Goal: Contribute content: Contribute content

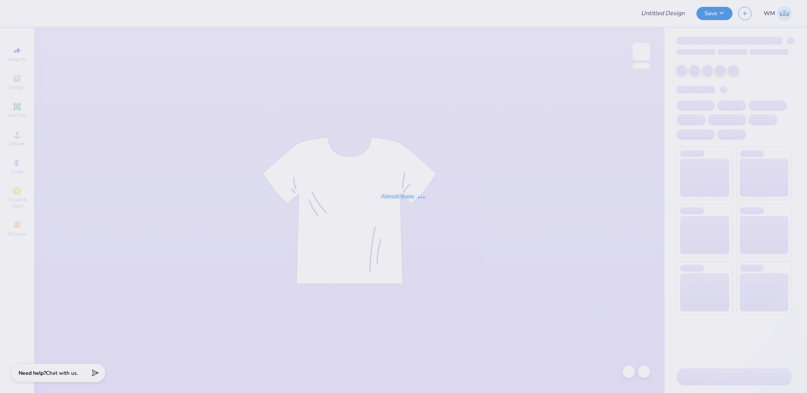
type input "[PERSON_NAME]"
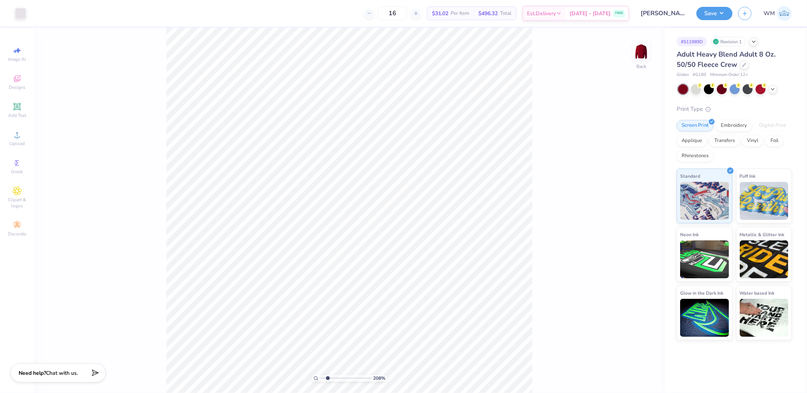
drag, startPoint x: 323, startPoint y: 378, endPoint x: 328, endPoint y: 372, distance: 7.9
type input "2.08"
click at [328, 375] on input "range" at bounding box center [345, 378] width 51 height 7
click at [9, 143] on span "Upload" at bounding box center [16, 144] width 15 height 6
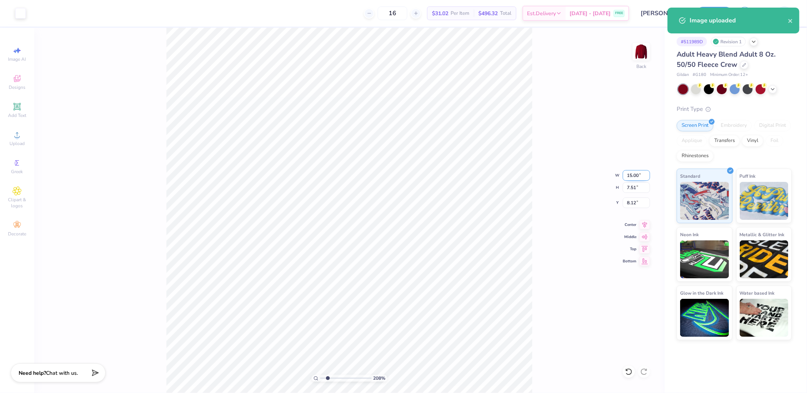
click at [636, 176] on input "15.00" at bounding box center [636, 175] width 27 height 11
click at [639, 206] on input "8.12" at bounding box center [636, 203] width 27 height 11
type input "11.00"
type input "5.51"
type input "3.00"
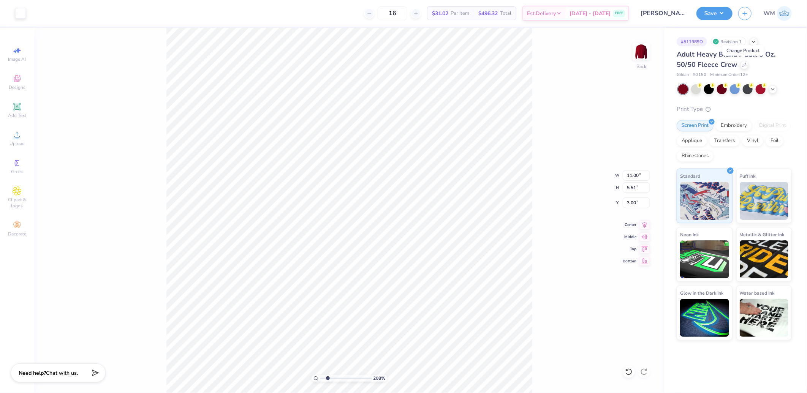
click at [316, 377] on icon at bounding box center [315, 378] width 5 height 5
type input "1"
click at [770, 90] on icon at bounding box center [773, 88] width 6 height 6
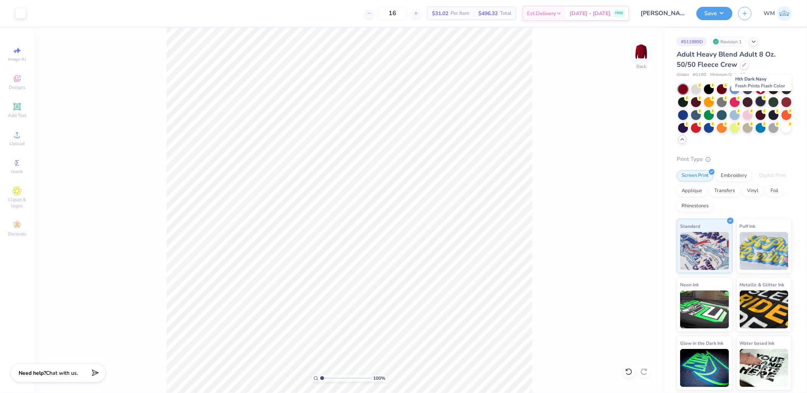
click at [761, 102] on div at bounding box center [761, 102] width 10 height 10
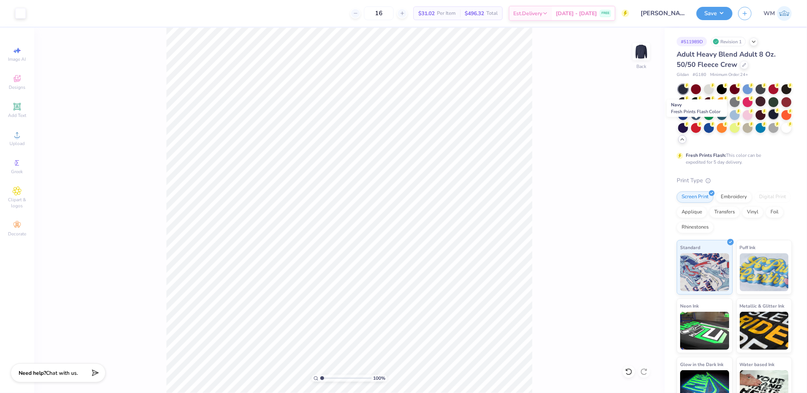
click at [775, 113] on icon at bounding box center [777, 110] width 5 height 5
drag, startPoint x: 724, startPoint y: 10, endPoint x: 733, endPoint y: 19, distance: 12.4
click at [724, 10] on button "Save" at bounding box center [714, 13] width 36 height 13
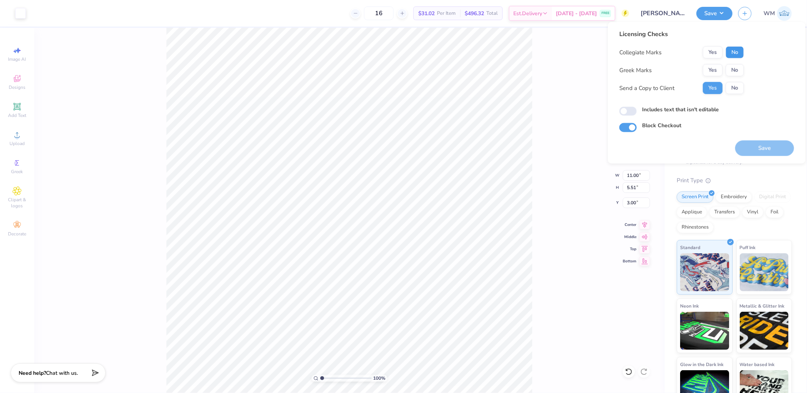
click at [735, 50] on button "No" at bounding box center [735, 52] width 18 height 12
click at [740, 68] on button "No" at bounding box center [735, 70] width 18 height 12
click at [629, 110] on input "Includes text that isn't editable" at bounding box center [627, 111] width 17 height 9
checkbox input "true"
click at [768, 146] on button "Save" at bounding box center [764, 149] width 59 height 16
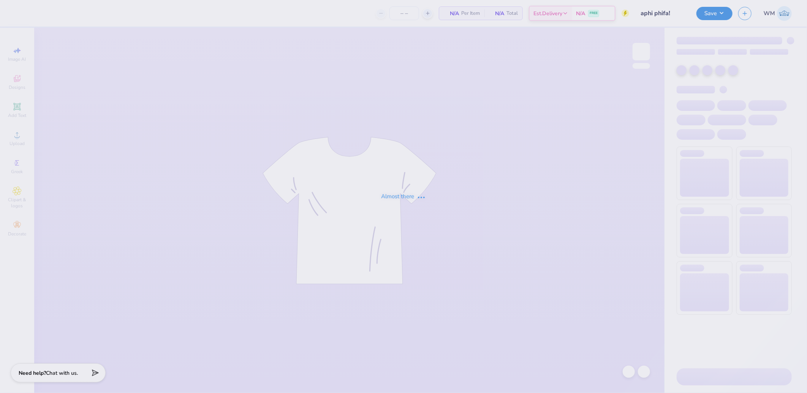
type input "24"
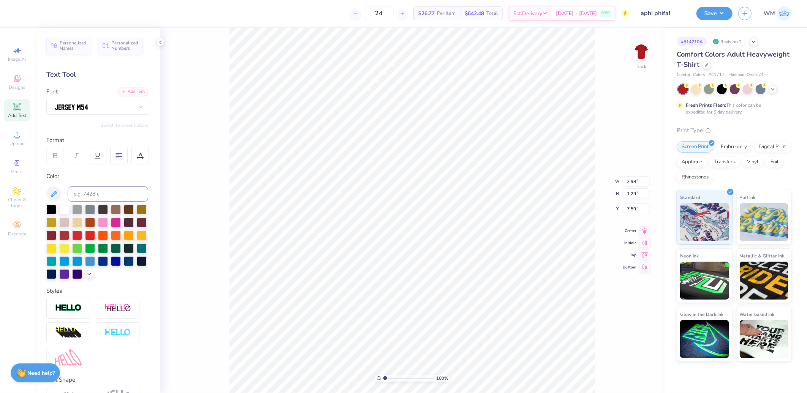
type input "3.49"
type input "2.41"
type input "3.63"
type input "2.53"
type input "7.18"
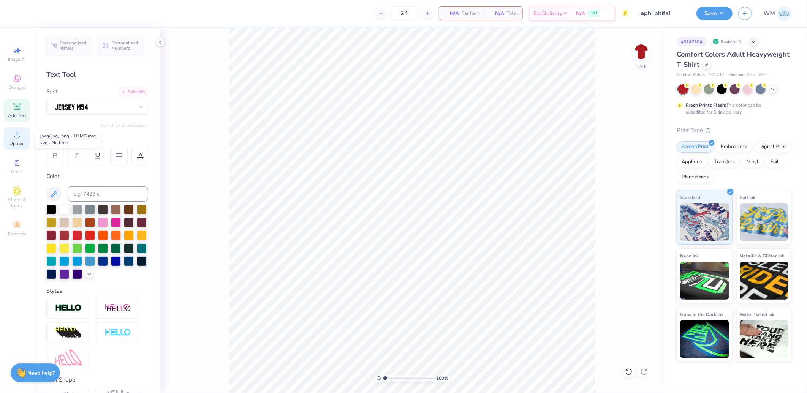
click at [18, 137] on circle at bounding box center [17, 137] width 4 height 4
drag, startPoint x: 385, startPoint y: 377, endPoint x: 393, endPoint y: 377, distance: 7.6
type input "2.46"
click at [393, 377] on input "range" at bounding box center [408, 378] width 51 height 7
type input "14.17"
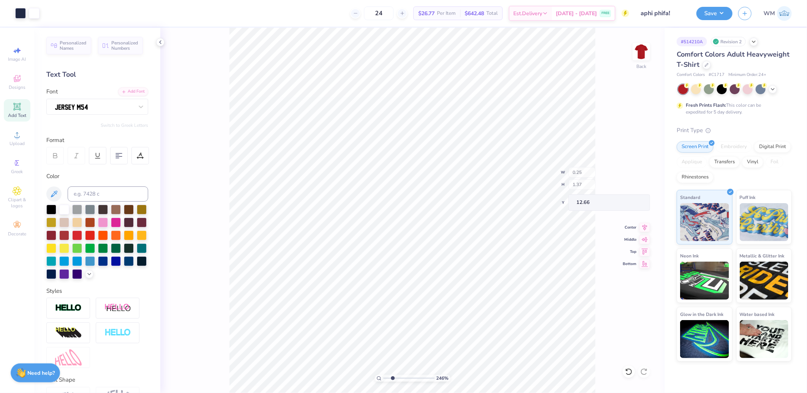
type input "11.18"
type input "6.91"
click at [381, 376] on icon at bounding box center [379, 378] width 5 height 5
type input "1"
type input "0.67"
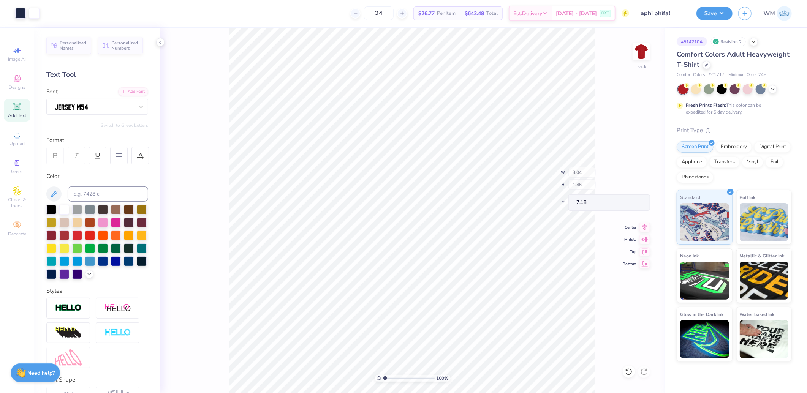
type input "0.55"
type input "3.09"
click at [21, 138] on icon at bounding box center [17, 134] width 9 height 9
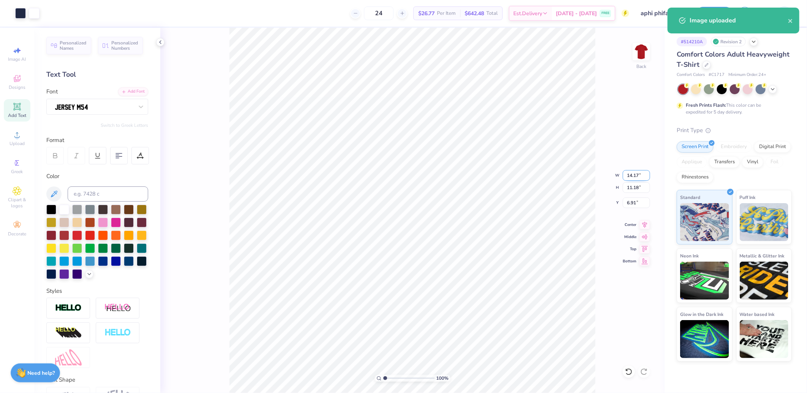
click at [638, 176] on input "14.17" at bounding box center [636, 175] width 27 height 11
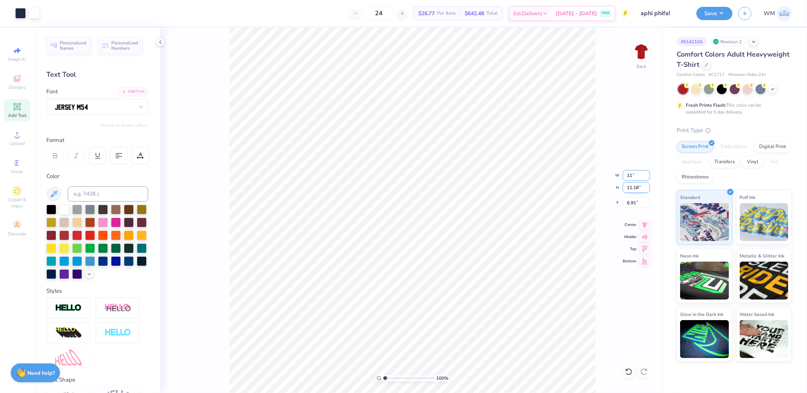
type input "11.00"
type input "8.68"
click at [636, 203] on input "8.16" at bounding box center [636, 203] width 27 height 11
type input "1.53"
type input "3.63"
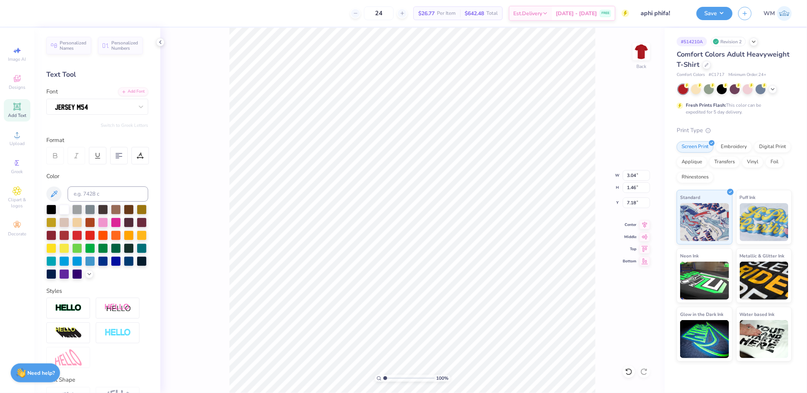
type input "2.53"
type input "13.99"
click at [638, 174] on input "11.00" at bounding box center [636, 175] width 27 height 11
type input "11.50"
type input "9.07"
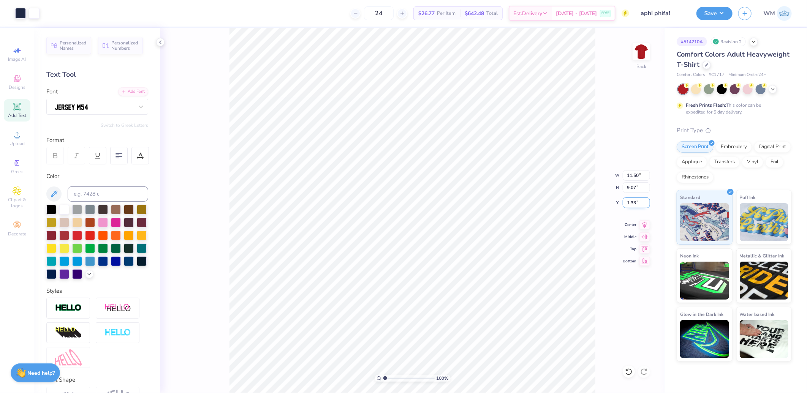
click at [641, 203] on input "1.33" at bounding box center [636, 203] width 27 height 11
type input "3.00"
click at [644, 225] on icon at bounding box center [645, 223] width 5 height 6
type input "1.14"
click at [386, 379] on input "range" at bounding box center [408, 378] width 51 height 7
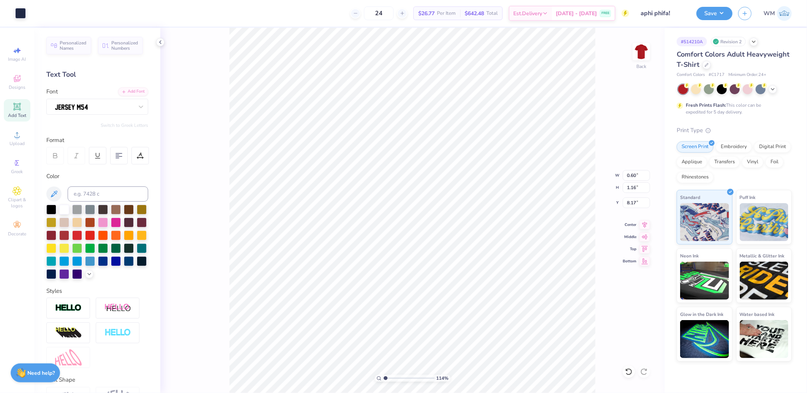
type input "1.44"
type input "1.50"
type input "7.83"
type input "3.90"
type input "3.43"
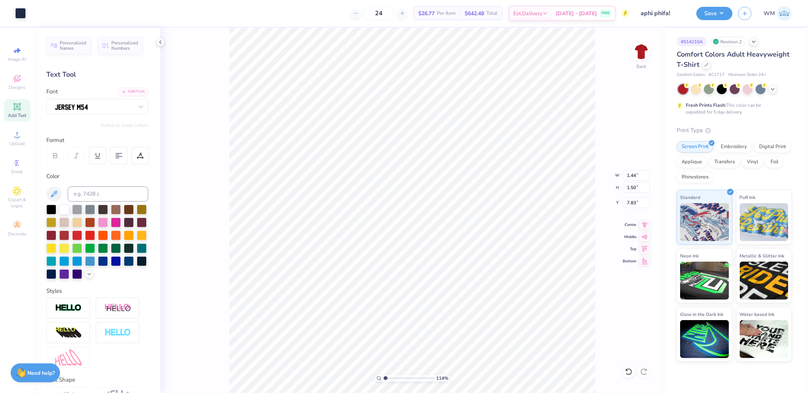
type input "14.07"
drag, startPoint x: 388, startPoint y: 379, endPoint x: 394, endPoint y: 379, distance: 5.3
type input "2.71"
click at [394, 379] on input "range" at bounding box center [408, 378] width 51 height 7
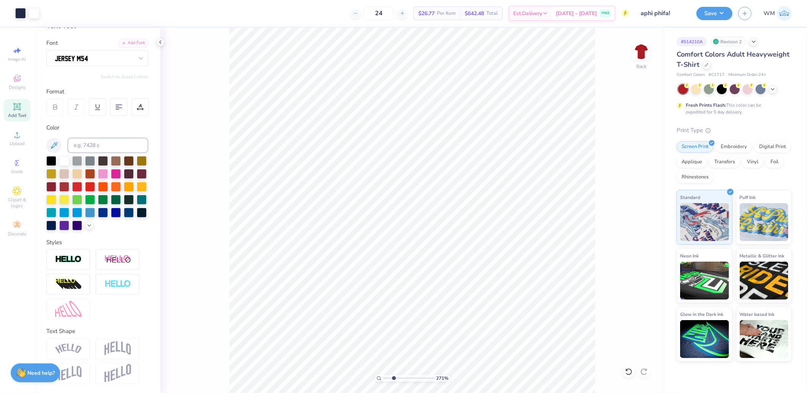
scroll to position [61, 0]
type input "2.80"
type input "14.99"
type input "15.13"
drag, startPoint x: 393, startPoint y: 377, endPoint x: 389, endPoint y: 372, distance: 6.8
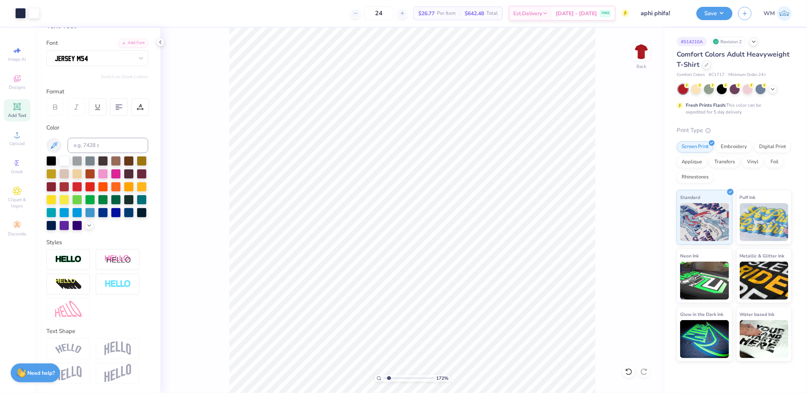
type input "1.72"
click at [389, 375] on input "range" at bounding box center [408, 378] width 51 height 7
type input "3.39"
type input "2.66"
type input "7.33"
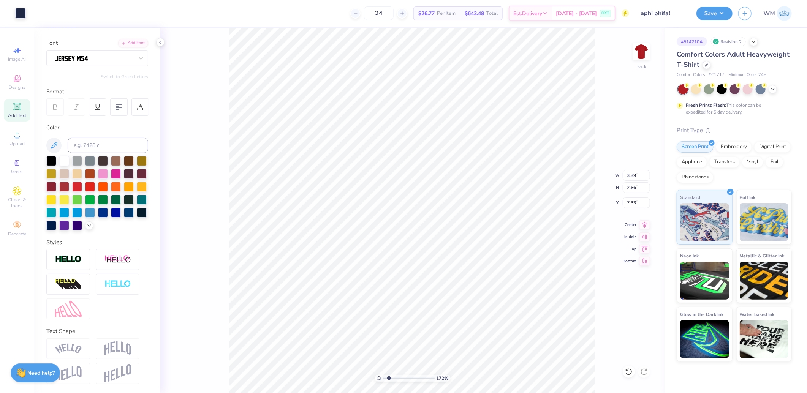
type input "3.66"
type input "2.86"
type input "7.08"
drag, startPoint x: 388, startPoint y: 375, endPoint x: 386, endPoint y: 371, distance: 4.2
type input "1.22"
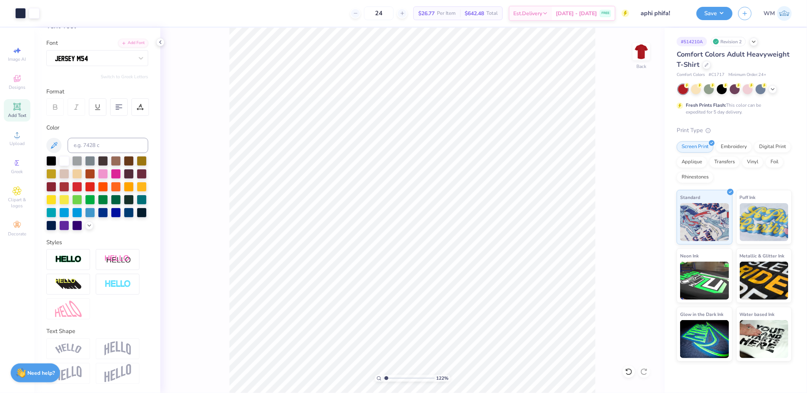
click at [386, 375] on input "range" at bounding box center [408, 378] width 51 height 7
type input "3.66"
type input "2.86"
type input "3.59"
type input "2.81"
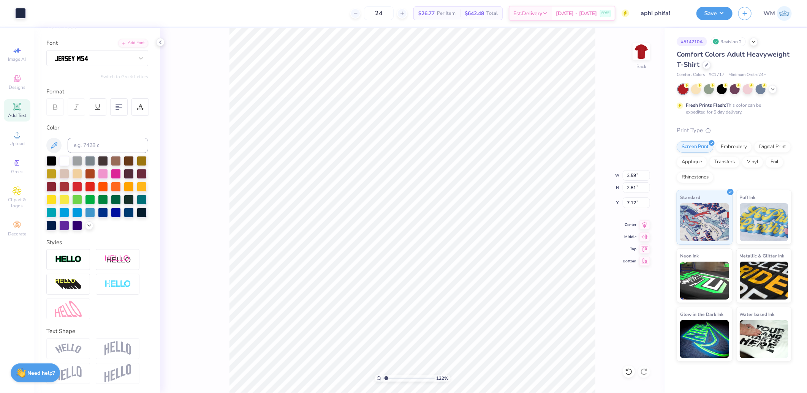
type input "7.32"
drag, startPoint x: 385, startPoint y: 377, endPoint x: 394, endPoint y: 376, distance: 9.6
type input "2.71"
click at [394, 377] on input "range" at bounding box center [408, 378] width 51 height 7
type input "3.59"
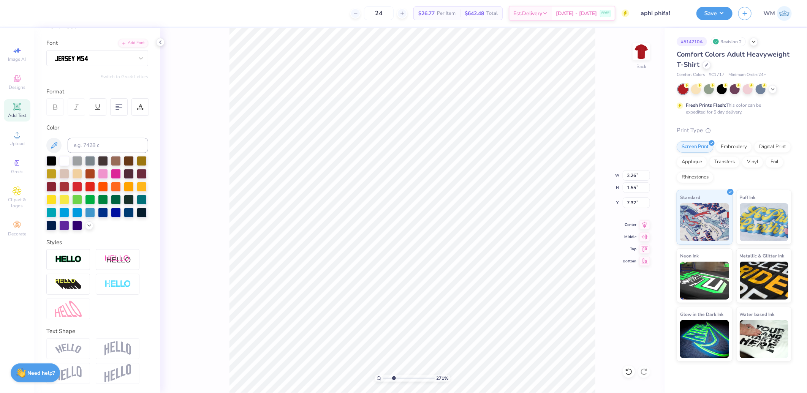
type input "2.81"
type input "7.47"
type input "3.59"
type input "2.81"
click at [138, 104] on icon at bounding box center [140, 107] width 7 height 7
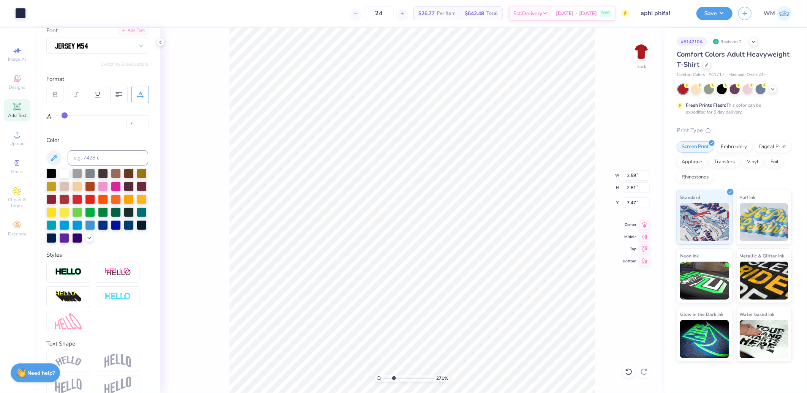
type input "11"
type input "12"
type input "13"
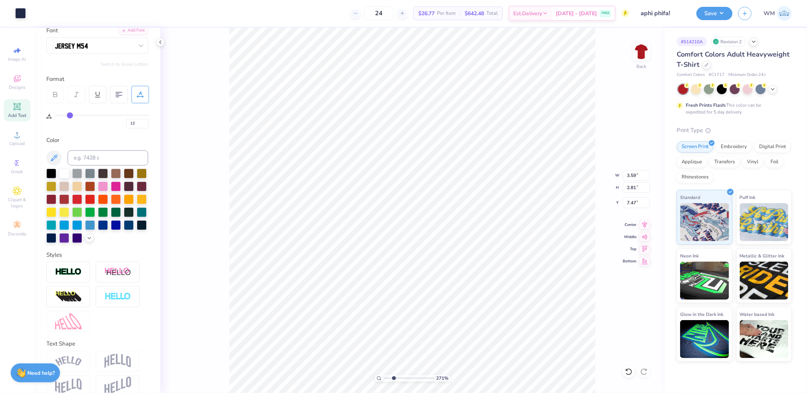
type input "13"
type input "14"
type input "15"
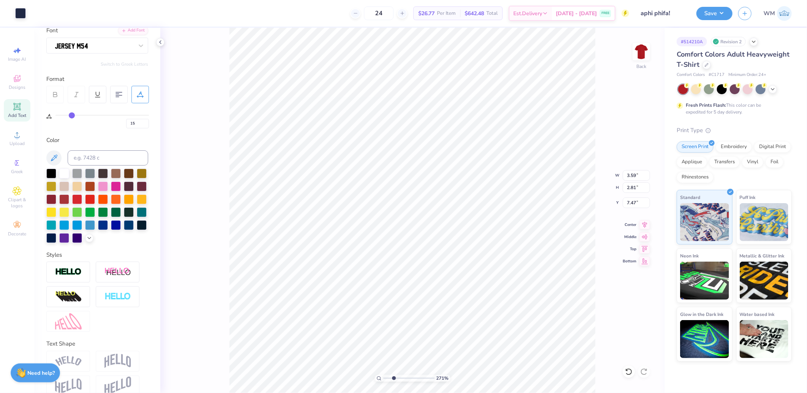
type input "16"
type input "17"
type input "18"
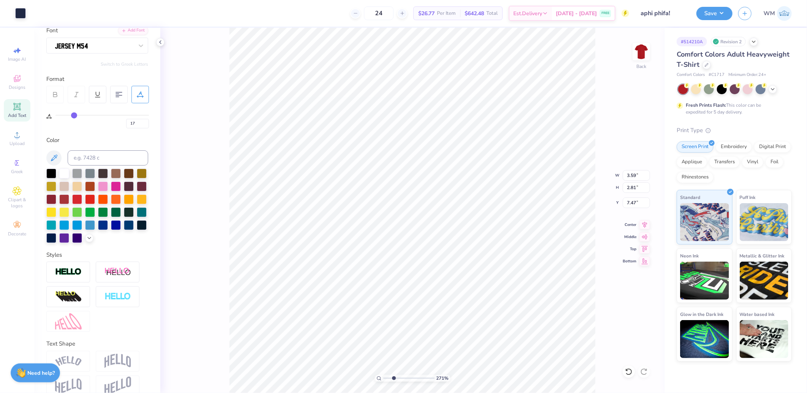
type input "18"
drag, startPoint x: 67, startPoint y: 114, endPoint x: 74, endPoint y: 114, distance: 6.8
type input "18"
click at [74, 115] on input "range" at bounding box center [101, 115] width 93 height 1
type input "3.88"
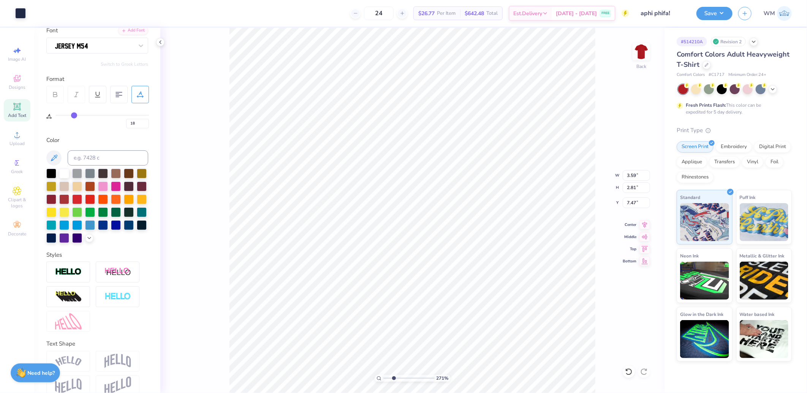
type input "2.86"
type input "7.42"
type input "17"
type input "16"
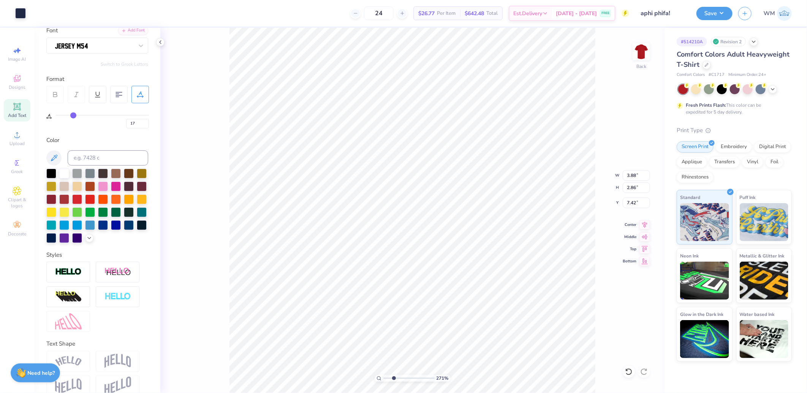
type input "16"
type input "15"
type input "14"
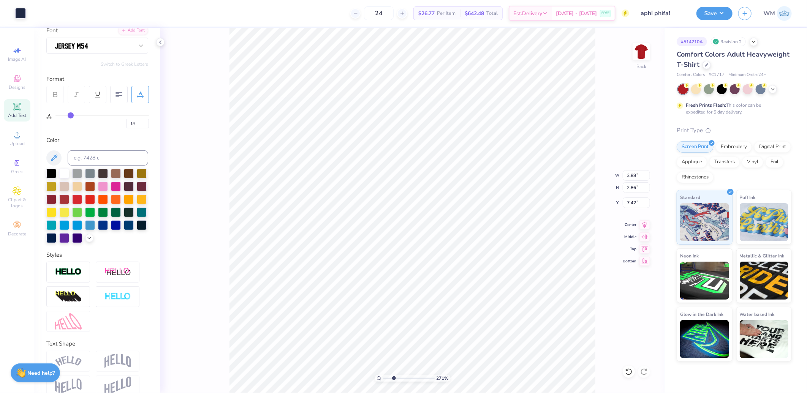
type input "13"
type input "12"
type input "11"
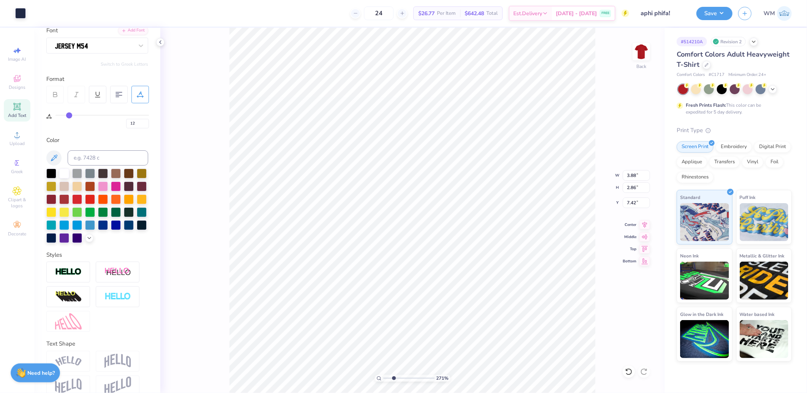
type input "11"
type input "10"
drag, startPoint x: 74, startPoint y: 114, endPoint x: 67, endPoint y: 113, distance: 6.9
type input "10"
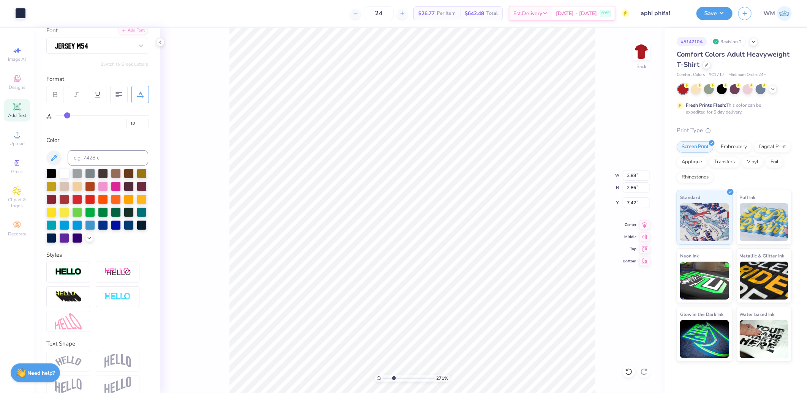
click at [67, 115] on input "range" at bounding box center [101, 115] width 93 height 1
type input "3.66"
type input "2.82"
type input "7.46"
type input "7"
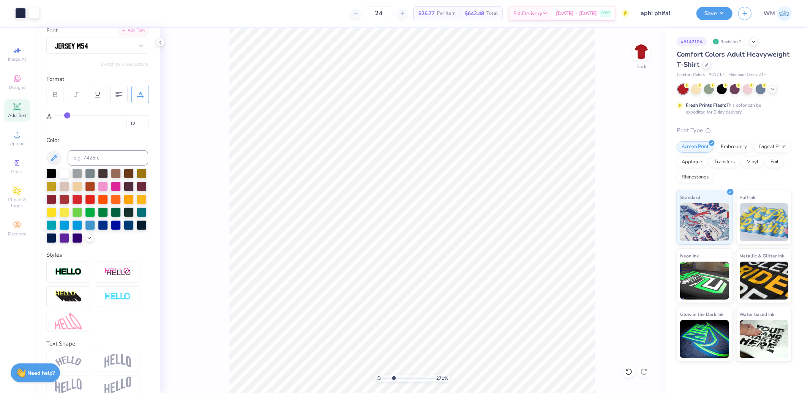
type input "7"
type input "8"
type input "9"
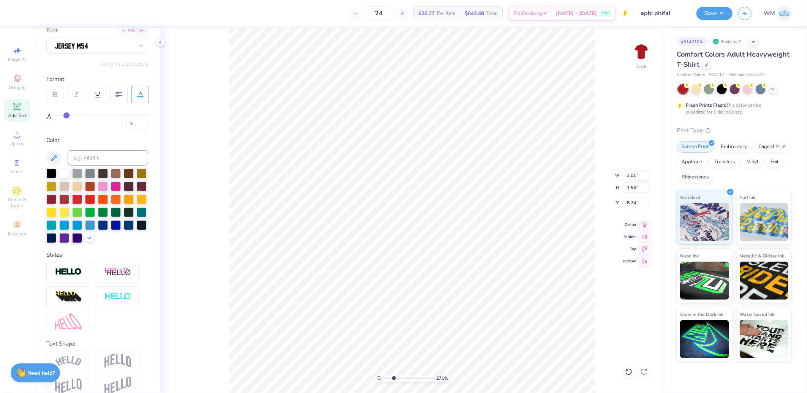
type input "10"
click at [67, 115] on input "range" at bounding box center [101, 115] width 93 height 1
type input "3.13"
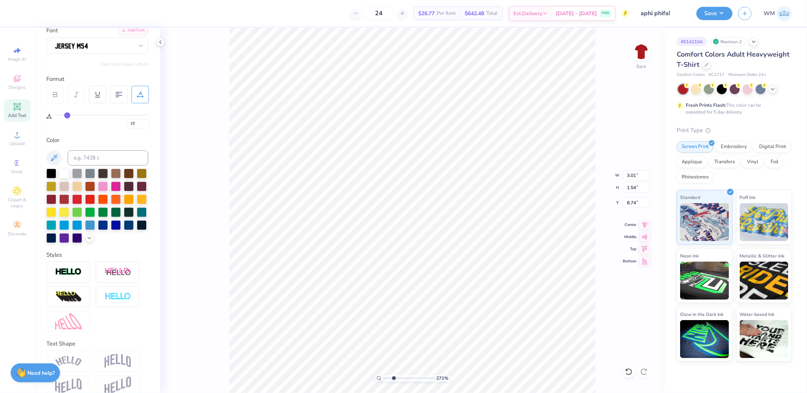
type input "1.57"
type input "8.73"
type input "3.72"
type input "2.83"
type input "3.83"
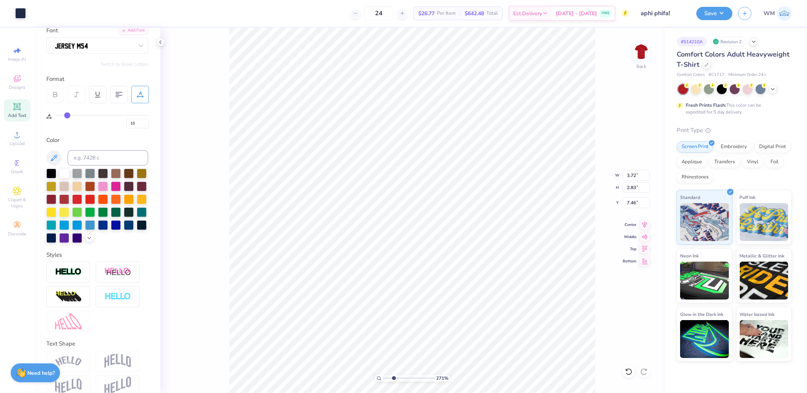
type input "2.97"
type input "7.39"
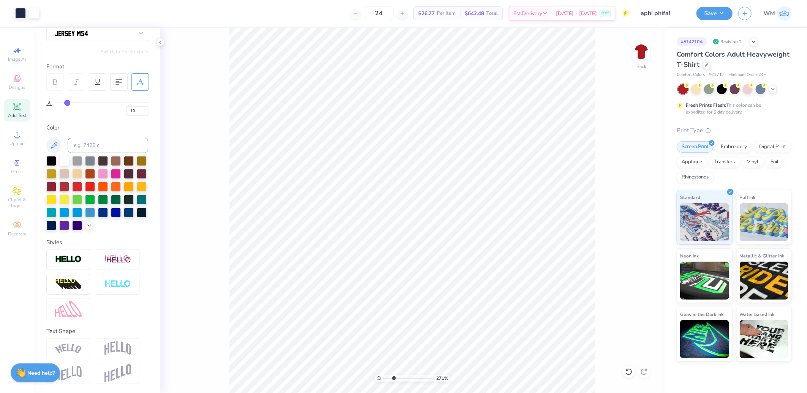
scroll to position [87, 0]
click at [111, 373] on img at bounding box center [117, 373] width 27 height 19
type input "11.50"
type input "9.07"
type input "3.00"
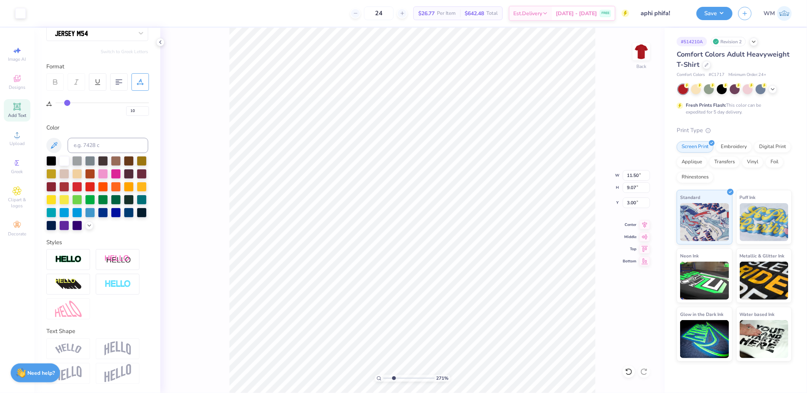
type input "3.44"
type input "1.77"
type input "7.39"
click at [72, 310] on img at bounding box center [68, 309] width 27 height 16
click at [380, 377] on icon at bounding box center [379, 378] width 5 height 5
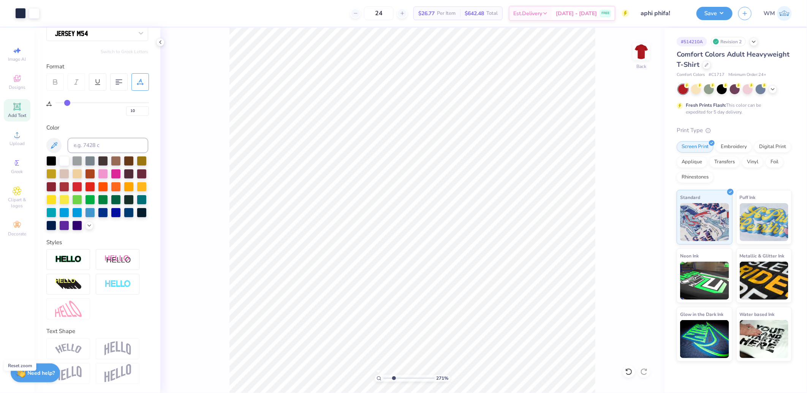
type input "1"
type input "3.83"
type input "2.97"
click at [428, 279] on li "Group" at bounding box center [440, 278] width 60 height 15
type input "5.60"
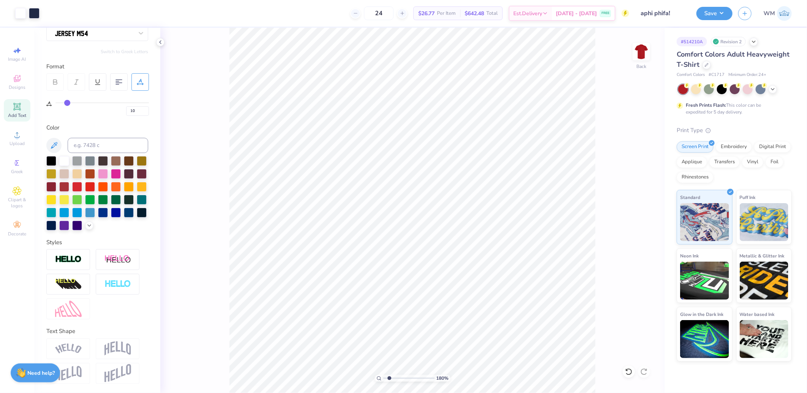
type input "1.8"
click at [389, 379] on input "range" at bounding box center [408, 378] width 51 height 7
type input "3.83"
type input "2.97"
type input "3.91"
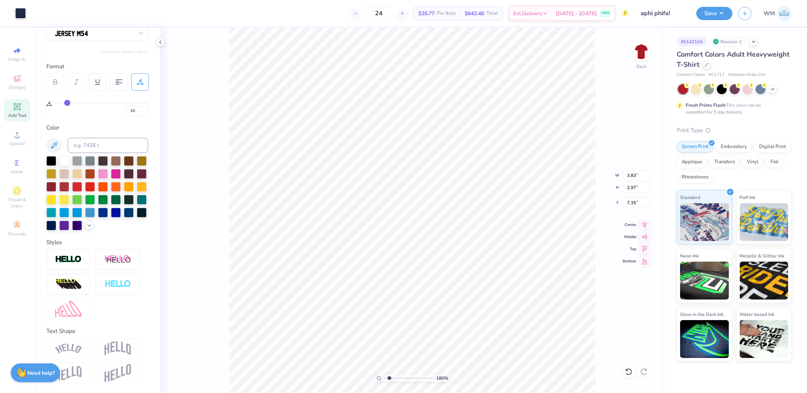
type input "3.04"
type input "7.35"
type input "11.50"
type input "9.07"
type input "3.00"
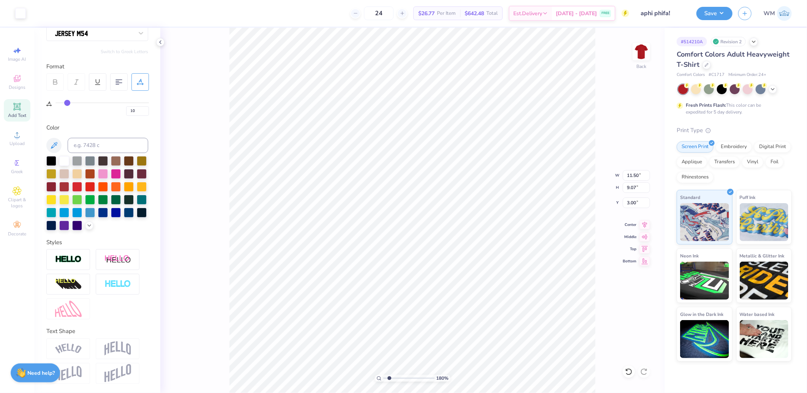
type input "3.17"
type input "1.83"
type input "8.56"
drag, startPoint x: 388, startPoint y: 379, endPoint x: 354, endPoint y: 371, distance: 34.4
type input "1"
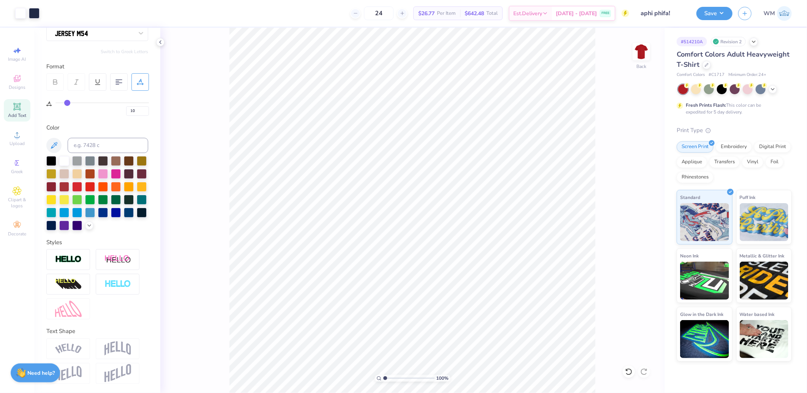
click at [383, 375] on input "range" at bounding box center [408, 378] width 51 height 7
click at [641, 226] on icon at bounding box center [644, 223] width 11 height 9
click at [724, 13] on button "Save" at bounding box center [714, 12] width 36 height 13
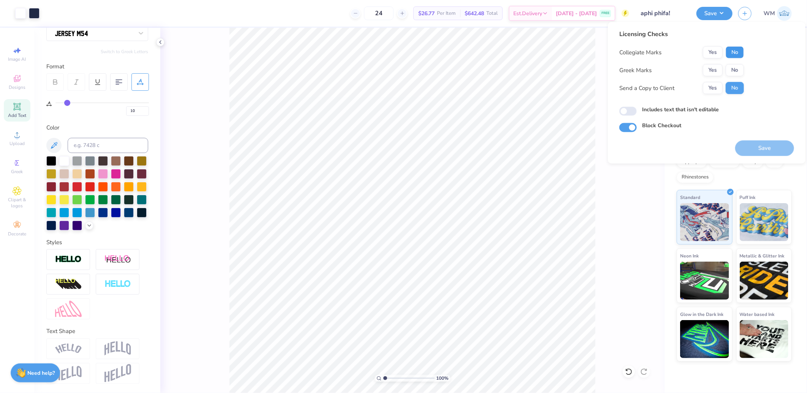
click at [734, 51] on button "No" at bounding box center [735, 52] width 18 height 12
click at [710, 71] on button "Yes" at bounding box center [713, 70] width 20 height 12
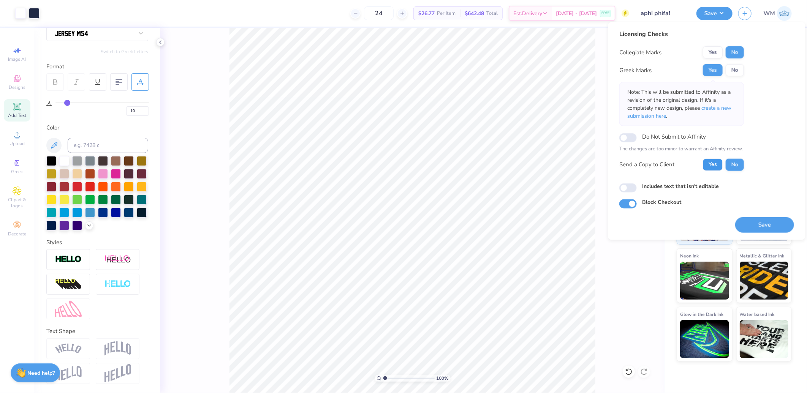
click at [712, 166] on button "Yes" at bounding box center [713, 164] width 20 height 12
click at [630, 189] on input "Includes text that isn't editable" at bounding box center [627, 188] width 17 height 9
checkbox input "true"
click at [751, 225] on button "Save" at bounding box center [764, 225] width 59 height 16
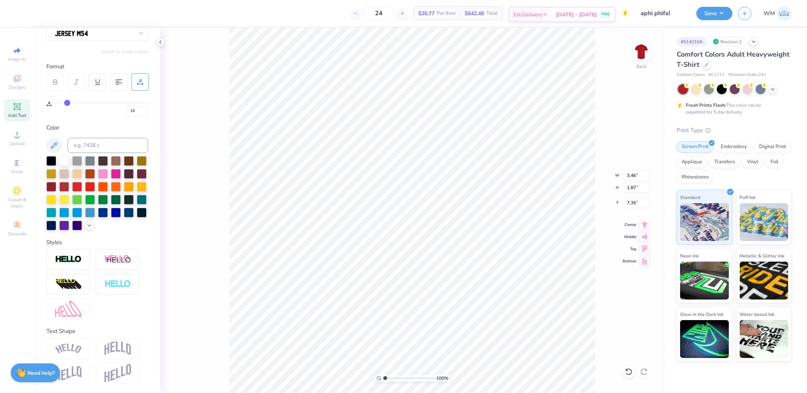
type input "3.17"
type input "1.83"
type input "8.56"
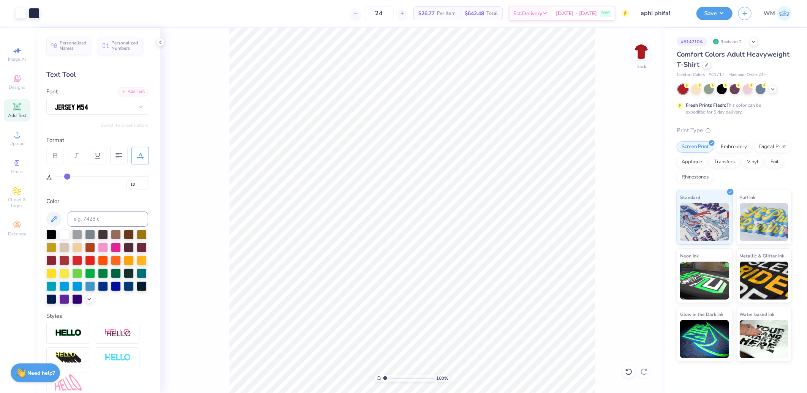
click at [17, 107] on icon at bounding box center [17, 107] width 6 height 6
type input "0"
click at [100, 108] on div "Super Dream" at bounding box center [94, 107] width 80 height 12
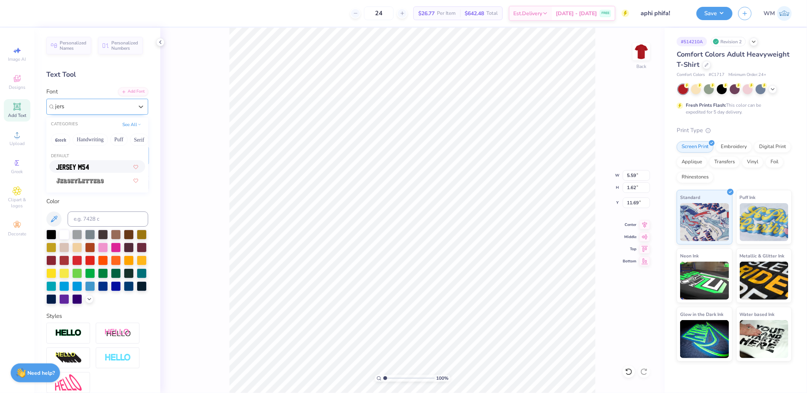
click at [92, 165] on div at bounding box center [97, 167] width 82 height 8
type input "jers"
type input "4.42"
type input "1.77"
type input "11.61"
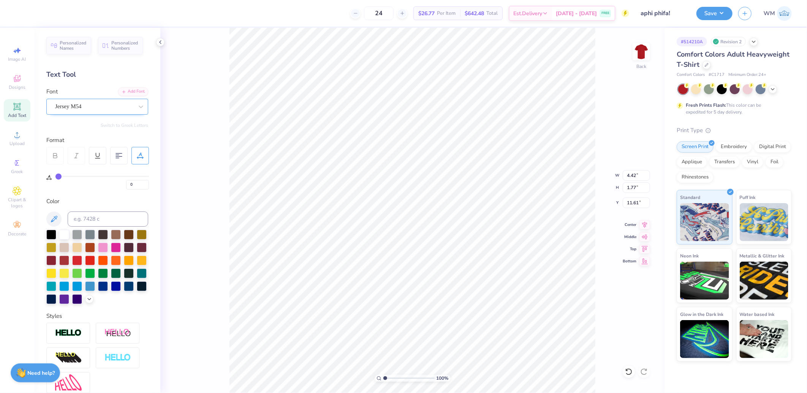
scroll to position [13, 6]
type textarea "PHIFA"
type input "12.50"
type input "10"
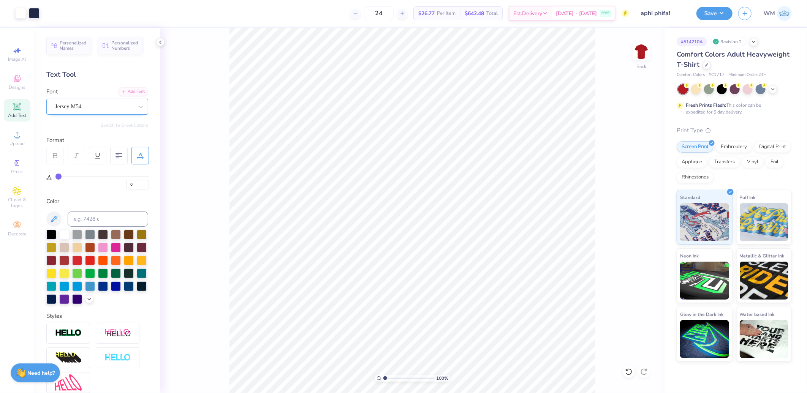
type input "10"
type input "0"
type input "11.50"
type input "9.07"
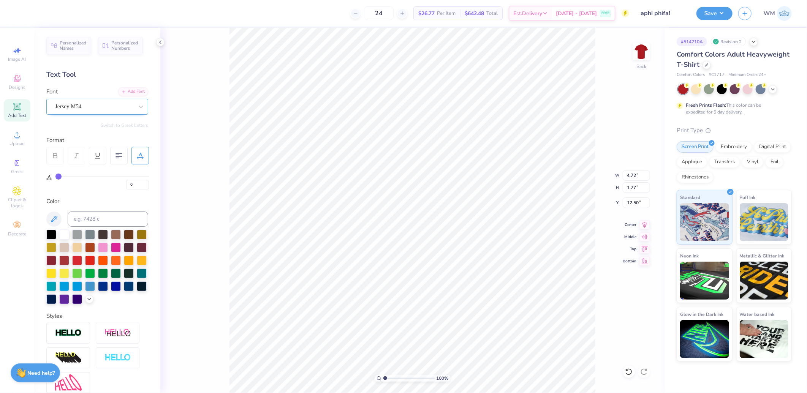
type input "3.00"
type input "3.45"
type input "1.87"
type input "7.36"
type input "10"
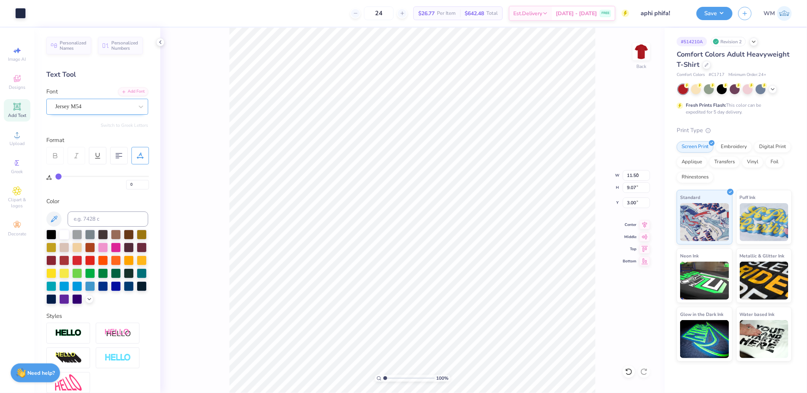
type input "10"
type input "0"
click at [85, 218] on input at bounding box center [108, 219] width 81 height 15
type input "533"
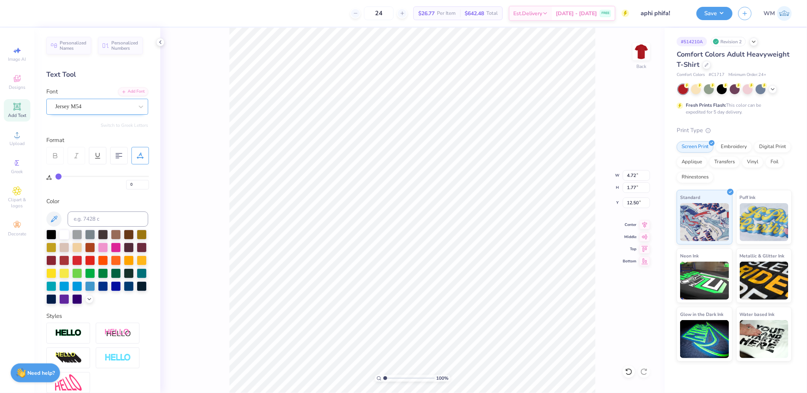
scroll to position [87, 0]
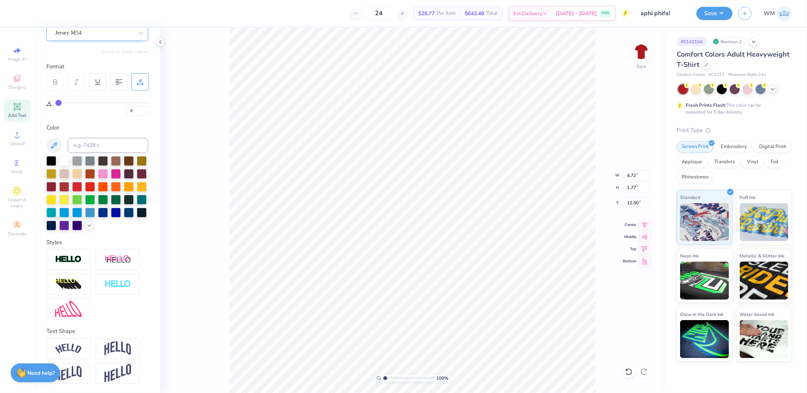
drag, startPoint x: 122, startPoint y: 371, endPoint x: 222, endPoint y: 350, distance: 101.4
click at [122, 371] on img at bounding box center [117, 373] width 27 height 19
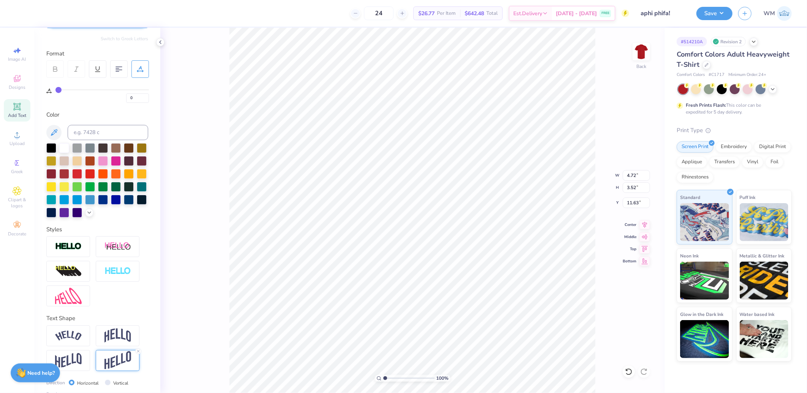
type input "3.52"
type input "11.63"
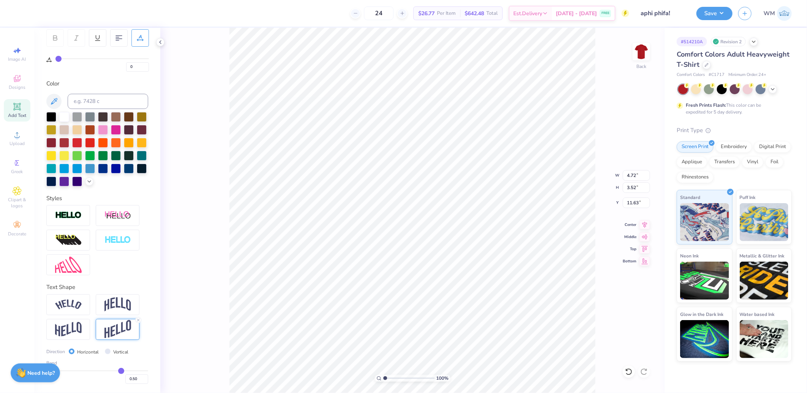
type input "0.49"
type input "0.48"
type input "0.47"
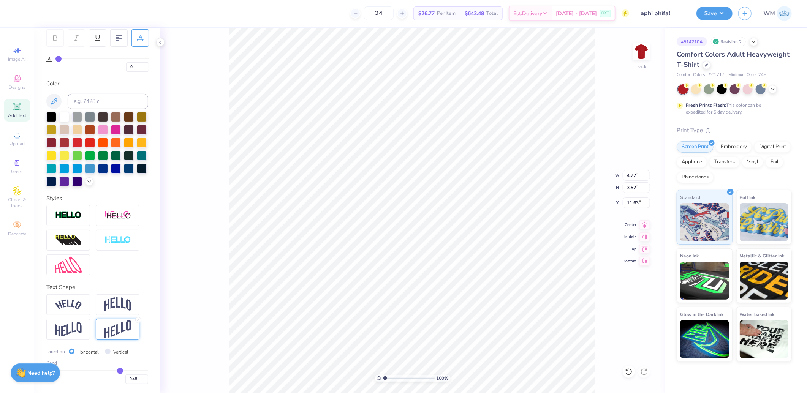
type input "0.47"
type input "0.45"
type input "0.43"
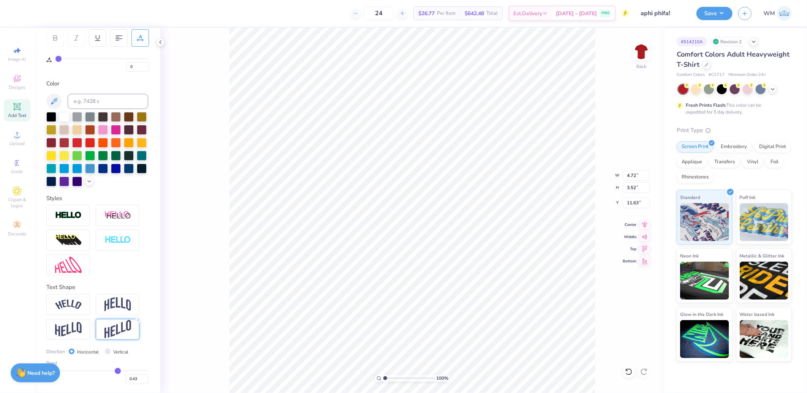
type input "0.41"
type input "0.39"
type input "0.36"
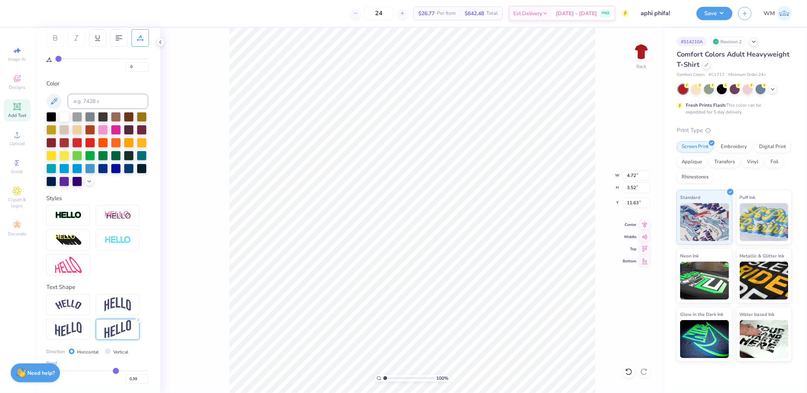
type input "0.36"
type input "0.34"
type input "0.33"
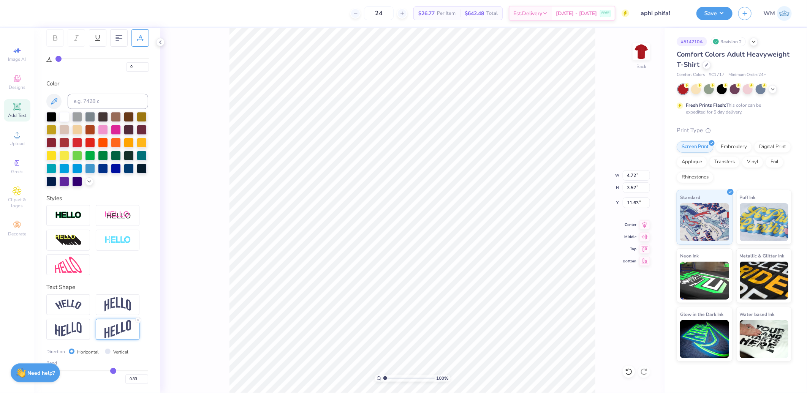
type input "0.31"
type input "0.3"
type input "0.30"
type input "0.29"
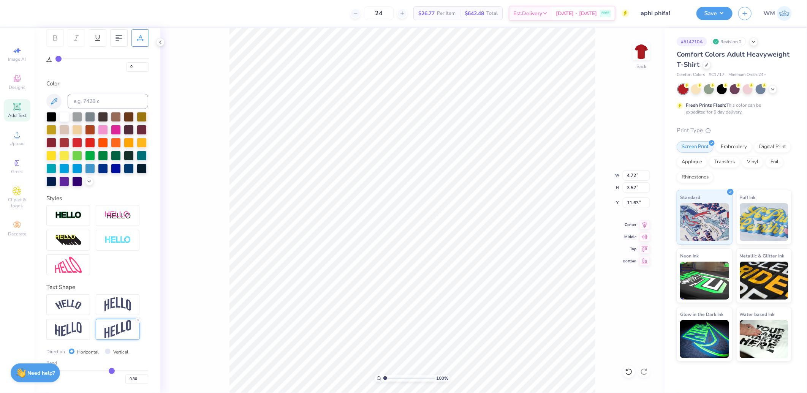
type input "0.29"
type input "0.28"
type input "0.27"
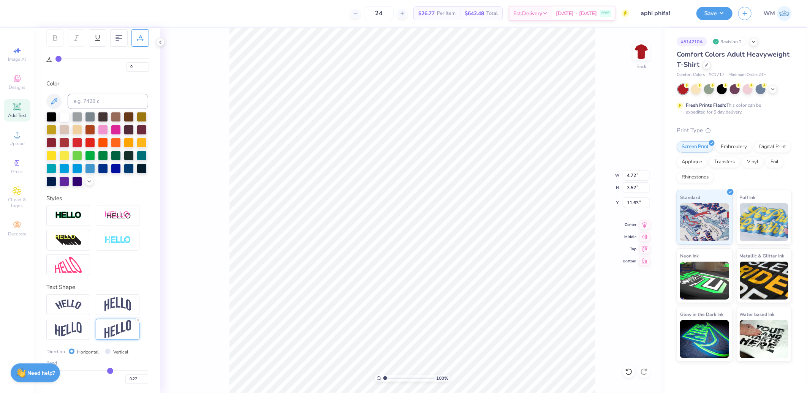
type input "0.26"
type input "0.25"
type input "0.24"
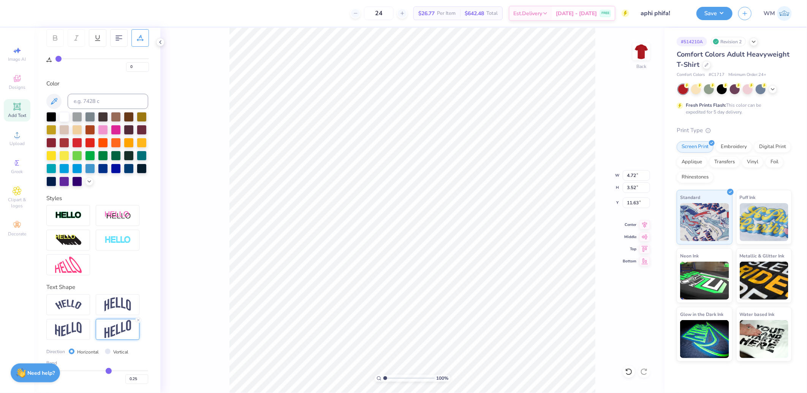
type input "0.24"
drag, startPoint x: 116, startPoint y: 369, endPoint x: 98, endPoint y: 369, distance: 18.6
click at [98, 370] on input "range" at bounding box center [97, 370] width 102 height 1
drag, startPoint x: 98, startPoint y: 369, endPoint x: 102, endPoint y: 369, distance: 4.2
click at [102, 370] on input "range" at bounding box center [97, 370] width 102 height 1
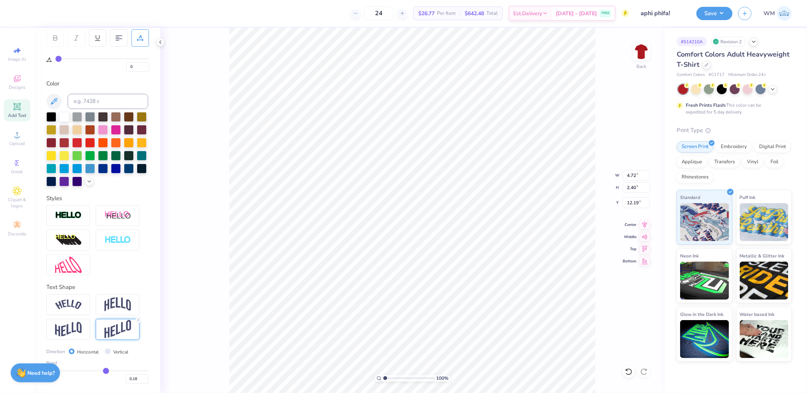
drag, startPoint x: 103, startPoint y: 366, endPoint x: 107, endPoint y: 366, distance: 3.8
click at [107, 366] on div "Bend 0.18" at bounding box center [97, 372] width 102 height 24
click at [137, 319] on icon at bounding box center [138, 320] width 5 height 5
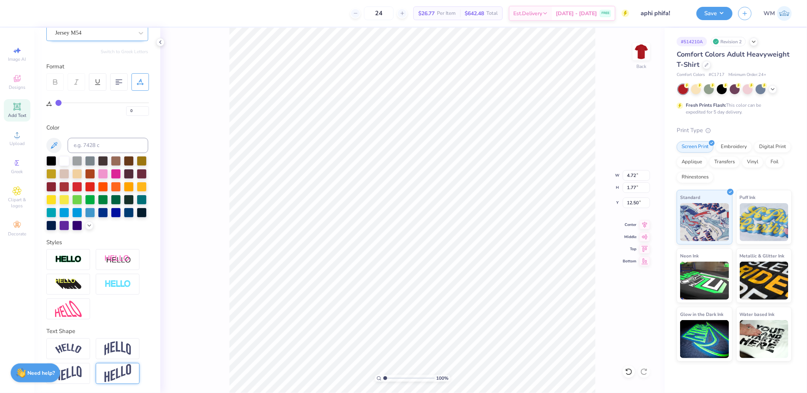
scroll to position [87, 0]
click at [75, 303] on img at bounding box center [68, 309] width 27 height 16
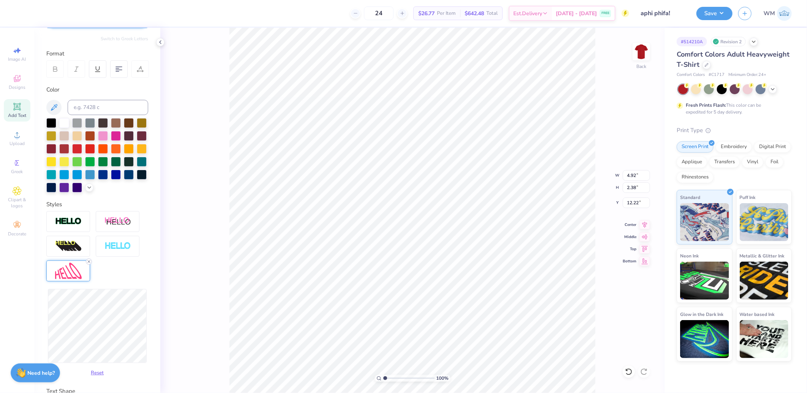
click at [87, 264] on icon at bounding box center [89, 262] width 5 height 5
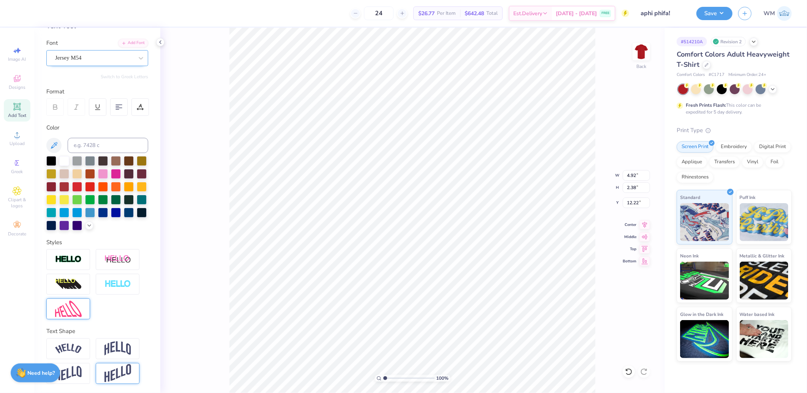
scroll to position [61, 0]
click at [141, 104] on icon at bounding box center [140, 107] width 7 height 7
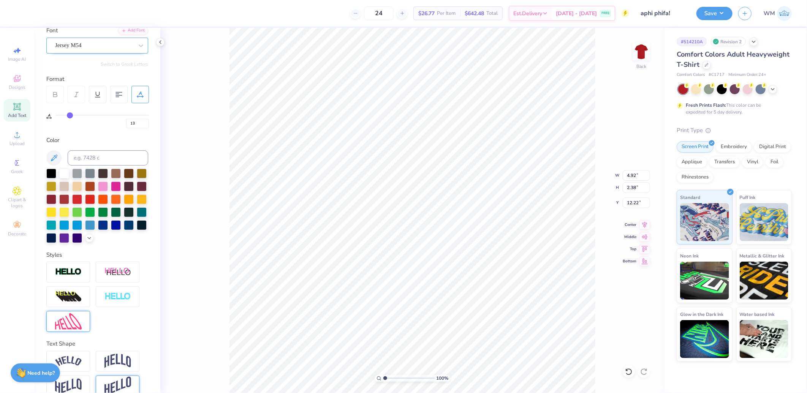
drag, startPoint x: 58, startPoint y: 115, endPoint x: 70, endPoint y: 115, distance: 12.2
click at [70, 115] on input "range" at bounding box center [101, 115] width 93 height 1
drag, startPoint x: 68, startPoint y: 115, endPoint x: 63, endPoint y: 114, distance: 5.0
click at [63, 115] on input "range" at bounding box center [101, 115] width 93 height 1
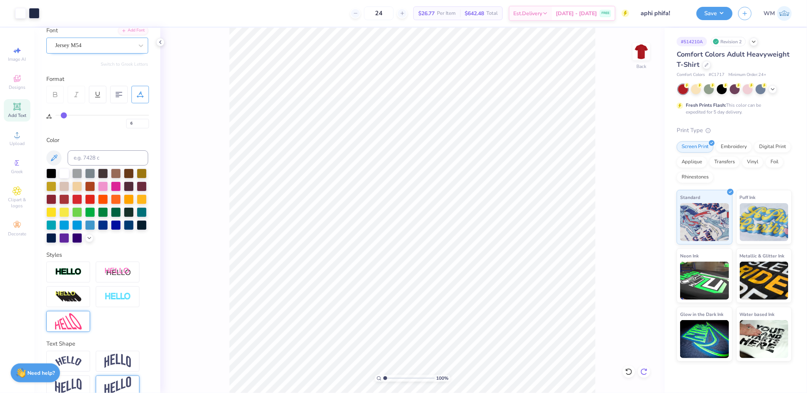
click at [643, 372] on icon at bounding box center [644, 372] width 8 height 8
click at [385, 377] on input "range" at bounding box center [408, 378] width 51 height 7
click at [717, 16] on button "Save" at bounding box center [714, 12] width 36 height 13
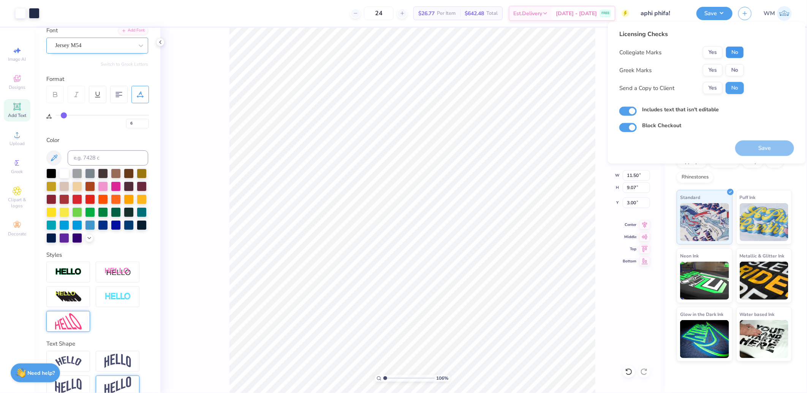
click at [739, 52] on button "No" at bounding box center [735, 52] width 18 height 12
click at [719, 67] on button "Yes" at bounding box center [713, 70] width 20 height 12
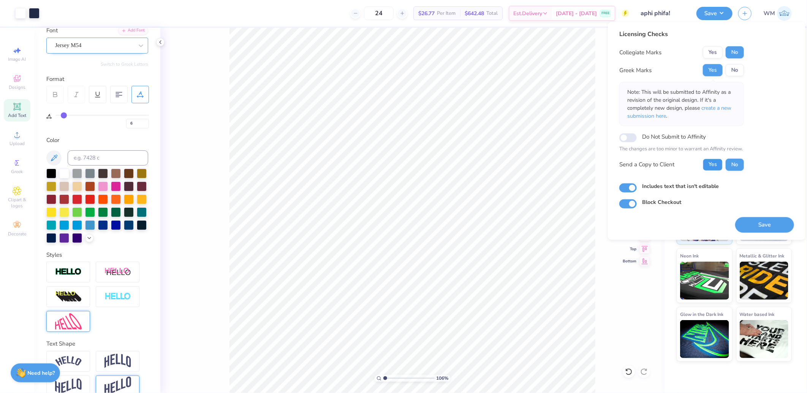
click at [716, 166] on button "Yes" at bounding box center [713, 164] width 20 height 12
click at [746, 223] on button "Save" at bounding box center [764, 225] width 59 height 16
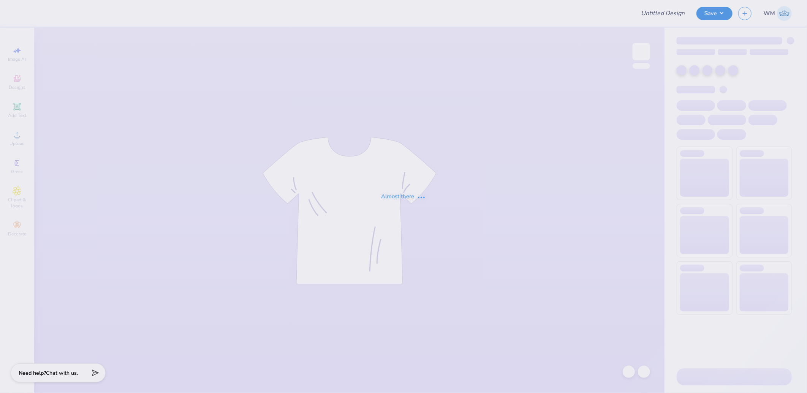
type input "Butler Dance Club Ballet"
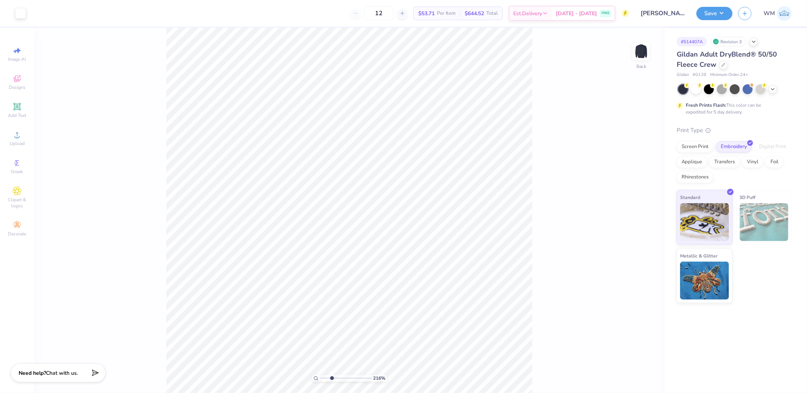
drag, startPoint x: 321, startPoint y: 378, endPoint x: 332, endPoint y: 378, distance: 10.6
click at [332, 378] on input "range" at bounding box center [345, 378] width 51 height 7
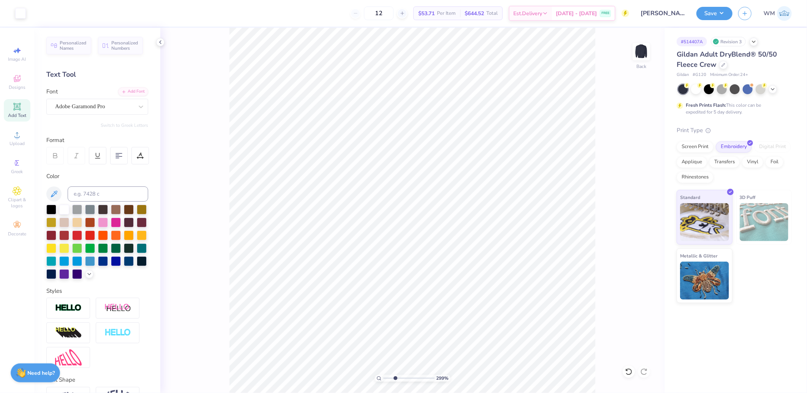
drag, startPoint x: 378, startPoint y: 379, endPoint x: 380, endPoint y: 375, distance: 4.4
click at [378, 379] on icon at bounding box center [379, 378] width 5 height 5
type input "1"
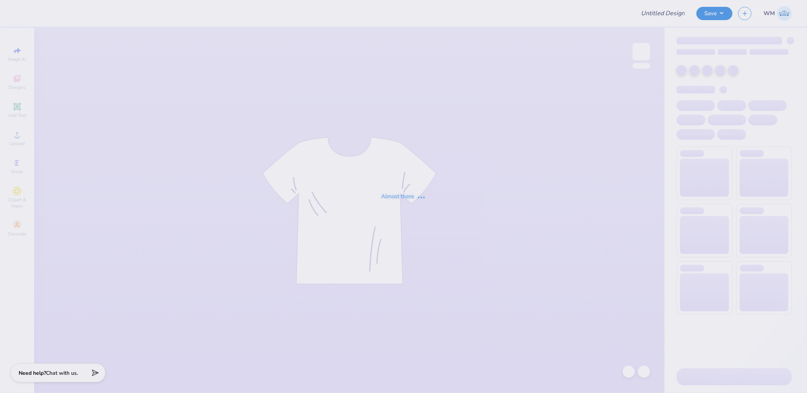
type input "Butler Dance Club Ballet"
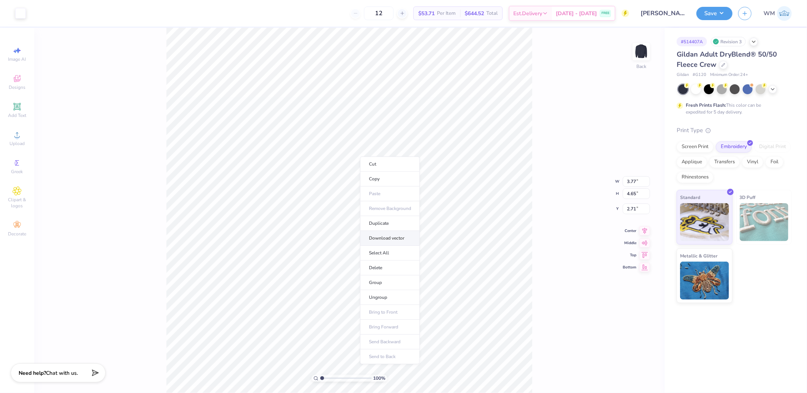
click at [389, 240] on li "Download vector" at bounding box center [390, 238] width 60 height 15
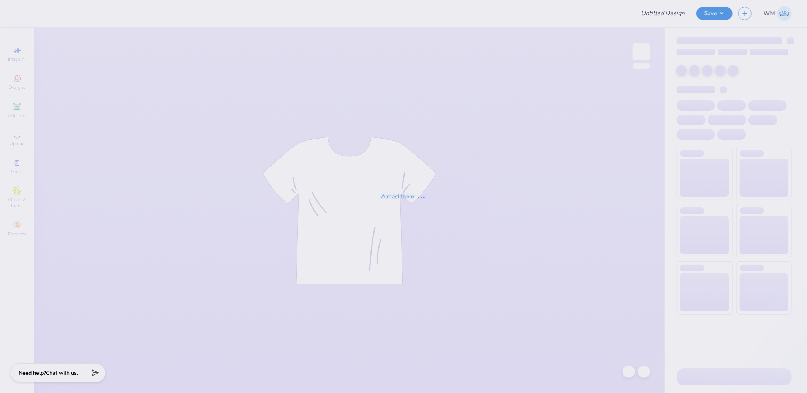
type input "[PERSON_NAME] Dance Club Ballet"
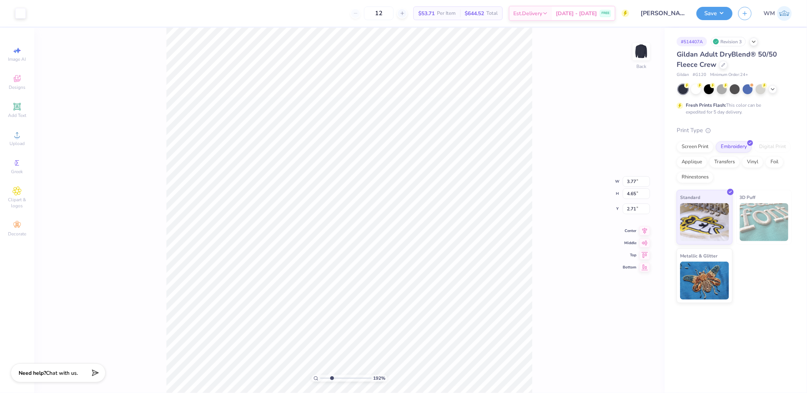
drag, startPoint x: 320, startPoint y: 378, endPoint x: 332, endPoint y: 379, distance: 12.2
type input "2.91"
click at [332, 379] on input "range" at bounding box center [345, 378] width 51 height 7
click at [727, 13] on button "Save" at bounding box center [714, 12] width 36 height 13
